Goal: Task Accomplishment & Management: Use online tool/utility

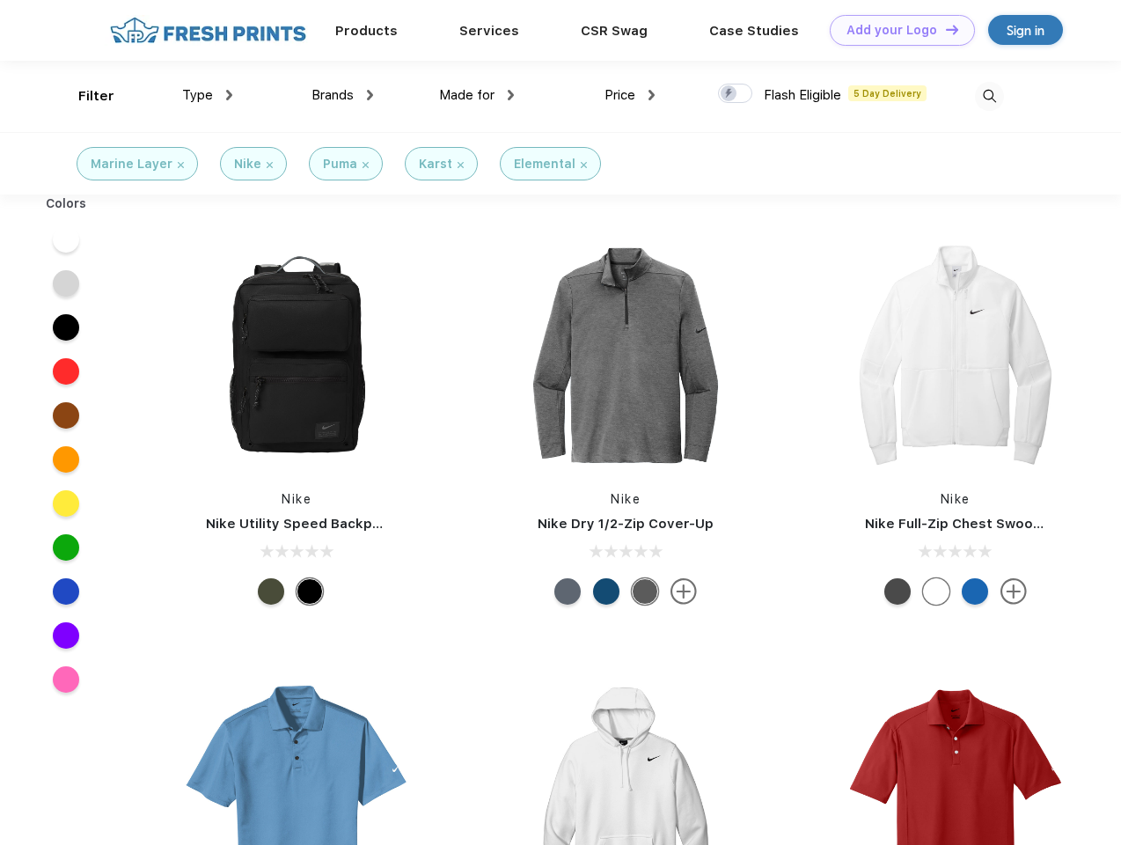
click at [896, 30] on link "Add your Logo Design Tool" at bounding box center [902, 30] width 145 height 31
click at [0, 0] on div "Design Tool" at bounding box center [0, 0] width 0 height 0
click at [944, 29] on link "Add your Logo Design Tool" at bounding box center [902, 30] width 145 height 31
click at [84, 96] on div "Filter" at bounding box center [96, 96] width 36 height 20
click at [208, 95] on span "Type" at bounding box center [197, 95] width 31 height 16
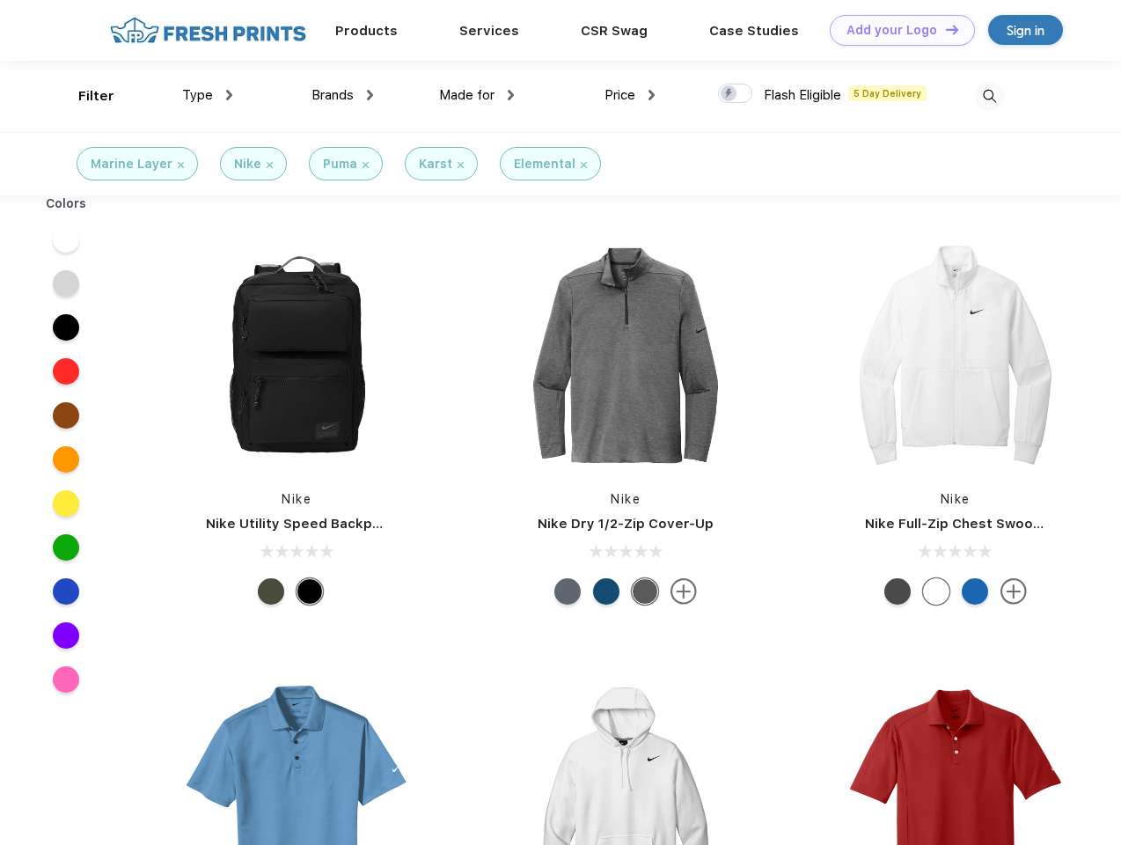
click at [342, 95] on span "Brands" at bounding box center [333, 95] width 42 height 16
click at [477, 95] on span "Made for" at bounding box center [466, 95] width 55 height 16
click at [630, 95] on span "Price" at bounding box center [620, 95] width 31 height 16
click at [736, 94] on div at bounding box center [735, 93] width 34 height 19
click at [730, 94] on input "checkbox" at bounding box center [723, 88] width 11 height 11
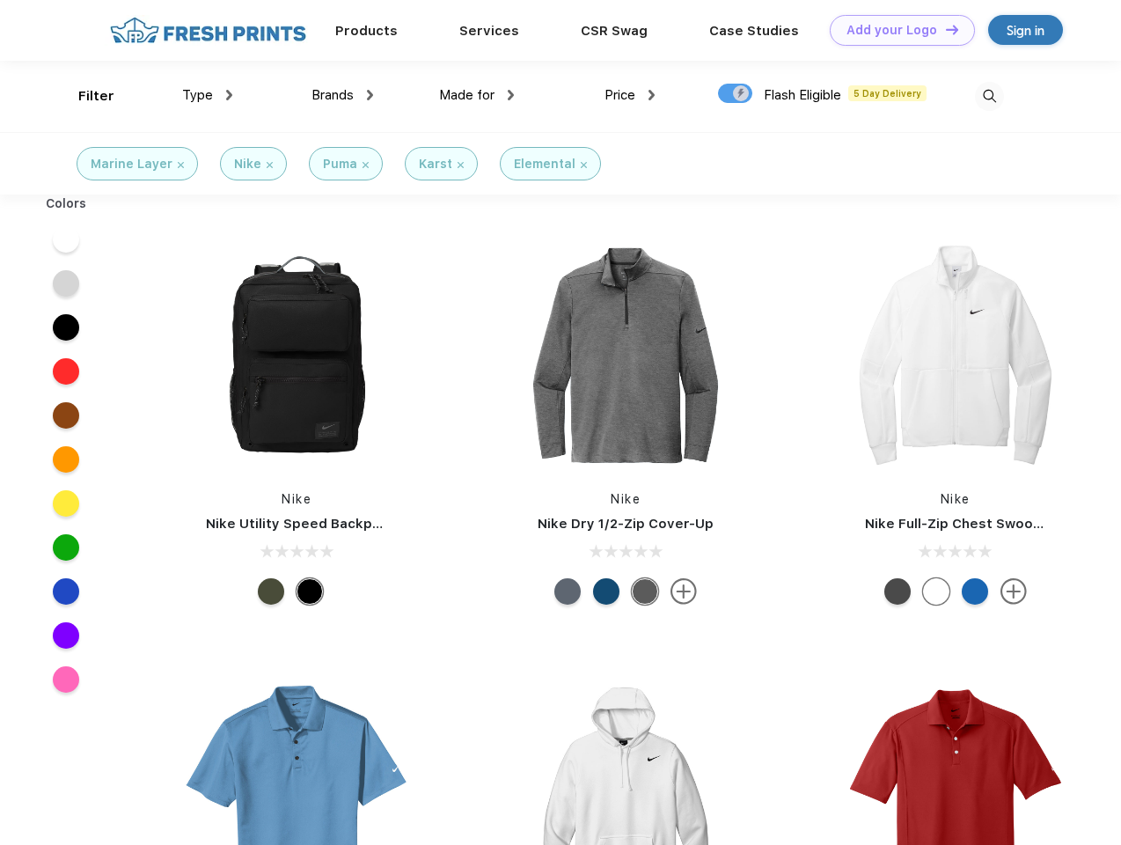
click at [989, 96] on img at bounding box center [989, 96] width 29 height 29
